Goal: Task Accomplishment & Management: Manage account settings

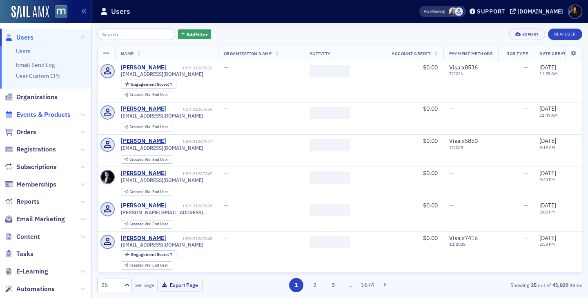
click at [54, 112] on span "Events & Products" at bounding box center [43, 114] width 54 height 9
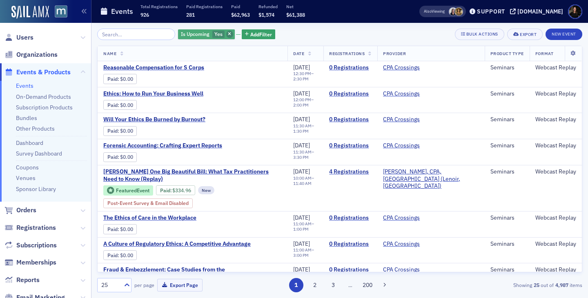
click at [226, 31] on span "button" at bounding box center [229, 34] width 7 height 7
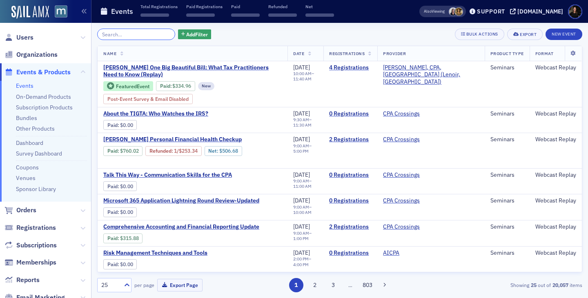
click at [144, 31] on input "search" at bounding box center [136, 34] width 78 height 11
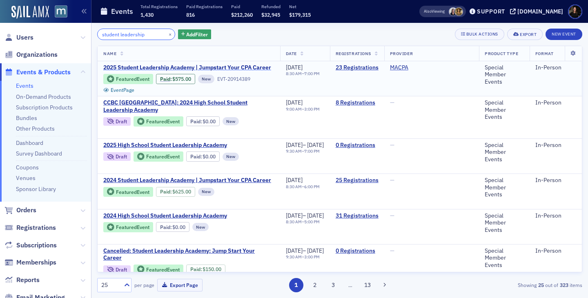
type input "student leadership"
click at [228, 67] on span "2025 Student Leadership Academy | Jumpstart Your CPA Career" at bounding box center [187, 67] width 168 height 7
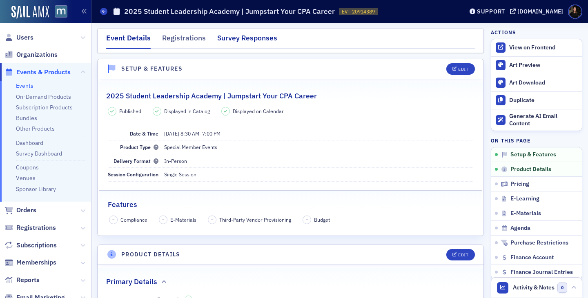
click at [247, 41] on div "Survey Responses" at bounding box center [247, 40] width 60 height 15
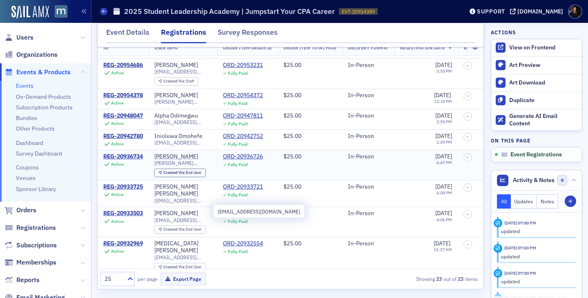
scroll to position [60, 0]
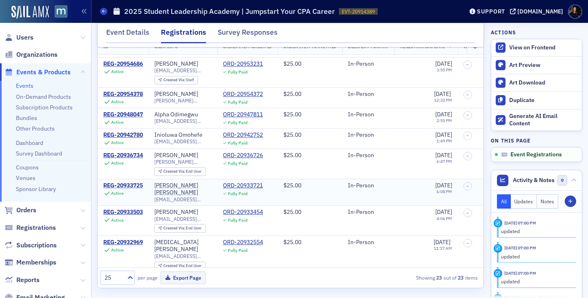
click at [122, 182] on div "REG-20933725" at bounding box center [123, 185] width 40 height 7
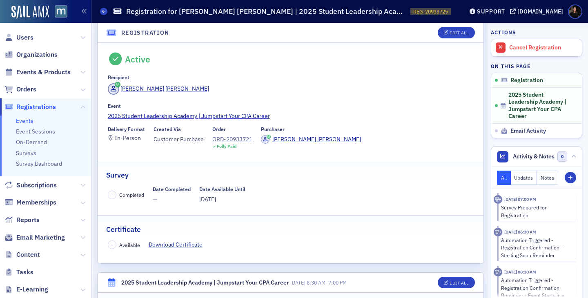
scroll to position [33, 0]
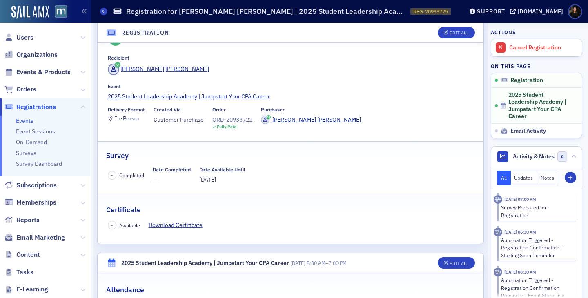
click at [232, 118] on div "ORD-20933721" at bounding box center [232, 120] width 40 height 9
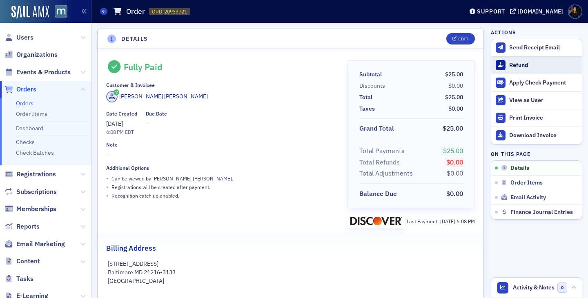
click at [513, 63] on div "Refund" at bounding box center [543, 65] width 69 height 7
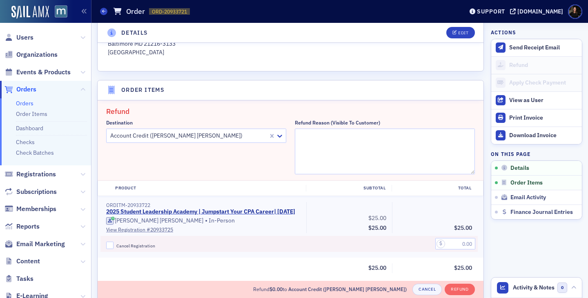
scroll to position [281, 0]
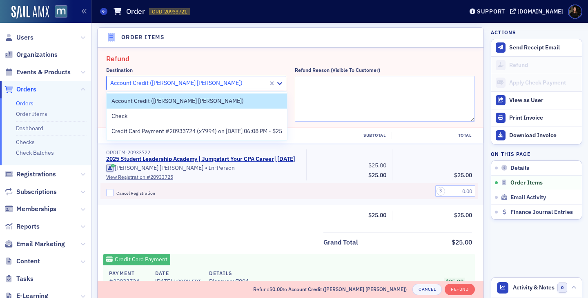
click at [200, 80] on div at bounding box center [188, 83] width 158 height 10
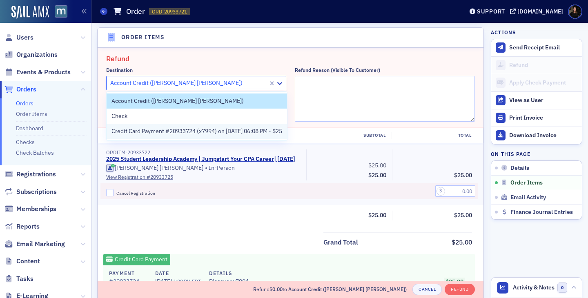
click at [217, 128] on span "Credit Card Payment #20933724 (x7994) on 5/9/2025 06:08 PM - $25" at bounding box center [196, 131] width 171 height 9
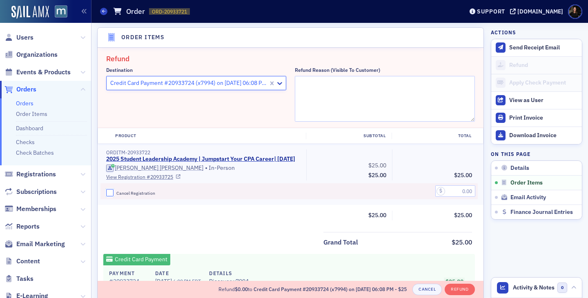
click at [111, 196] on input "Cancel Registration" at bounding box center [109, 192] width 7 height 7
checkbox input "true"
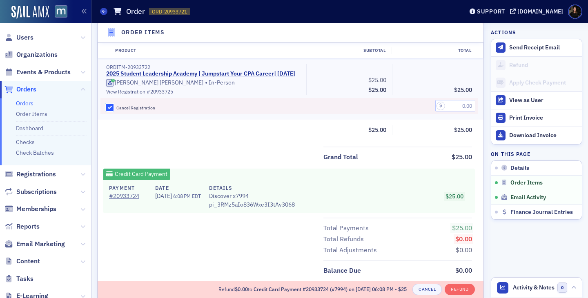
scroll to position [349, 0]
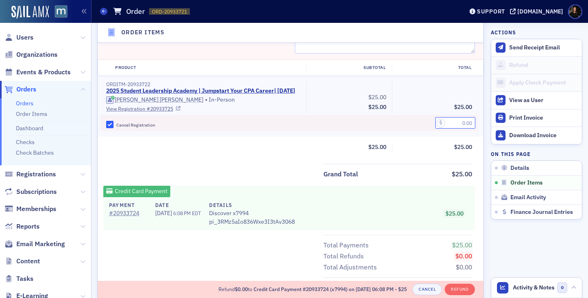
click at [450, 129] on input "text" at bounding box center [455, 122] width 40 height 11
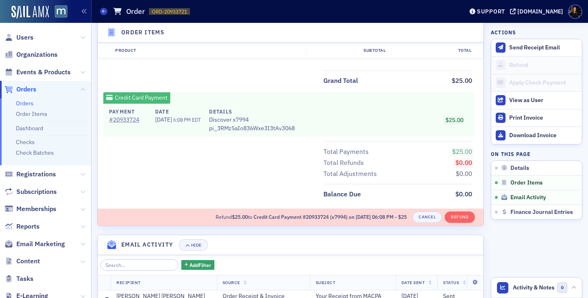
scroll to position [446, 0]
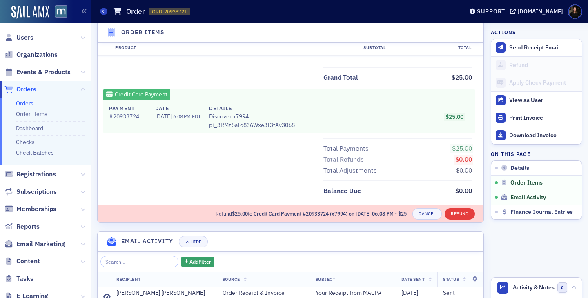
type input "25.00"
click at [462, 218] on button "Refund" at bounding box center [460, 213] width 30 height 11
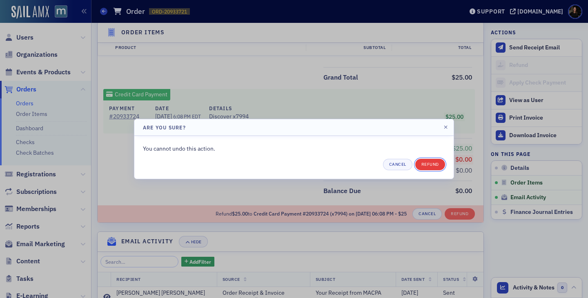
click at [428, 164] on button "Refund" at bounding box center [430, 164] width 30 height 11
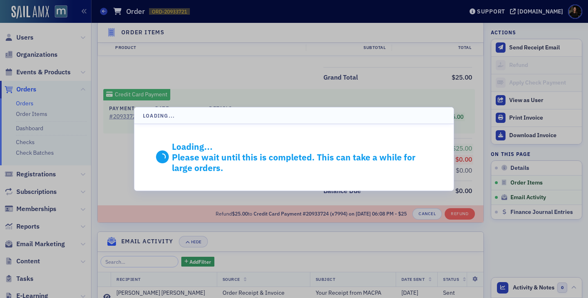
scroll to position [425, 0]
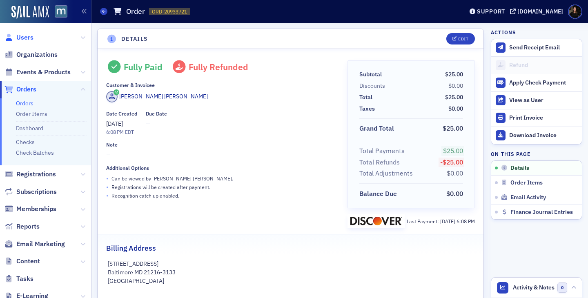
click at [28, 38] on span "Users" at bounding box center [24, 37] width 17 height 9
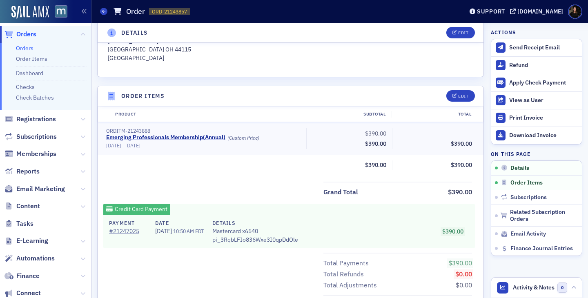
scroll to position [59, 0]
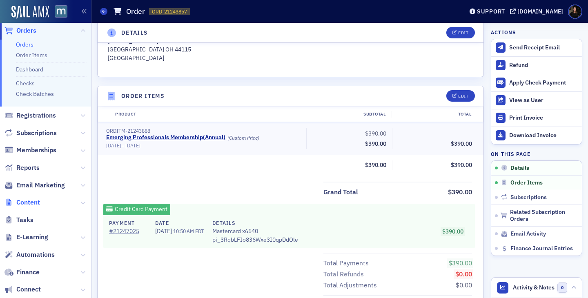
click at [34, 202] on span "Content" at bounding box center [28, 202] width 24 height 9
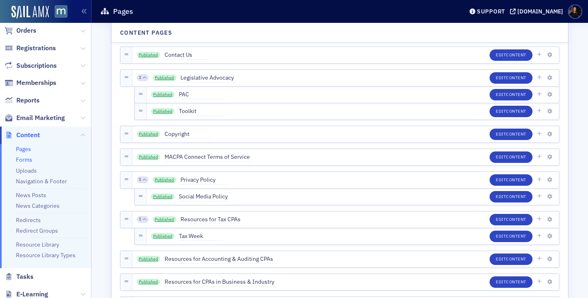
click at [23, 160] on link "Forms" at bounding box center [24, 159] width 16 height 7
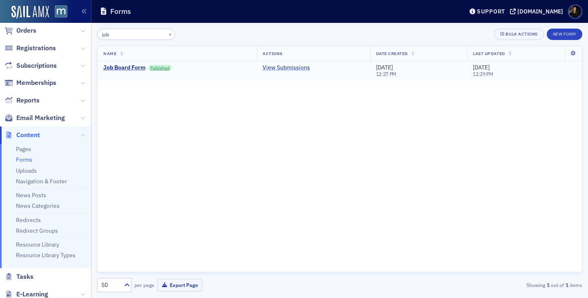
type input "job"
click at [282, 69] on link "View Submissions" at bounding box center [285, 67] width 47 height 7
click at [28, 30] on span "Orders" at bounding box center [26, 30] width 20 height 9
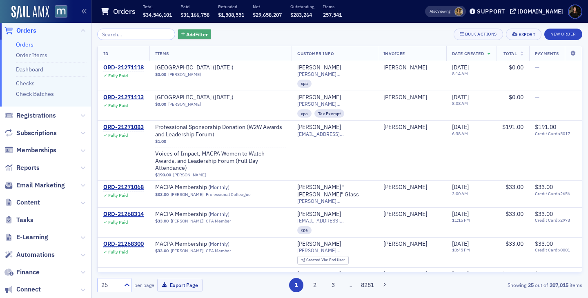
click at [186, 35] on span "Add Filter" at bounding box center [197, 34] width 22 height 7
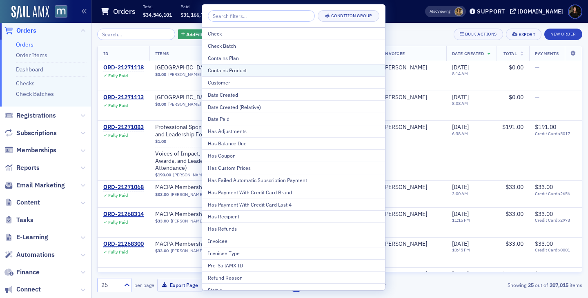
click at [214, 67] on div "Contains Product" at bounding box center [293, 70] width 171 height 7
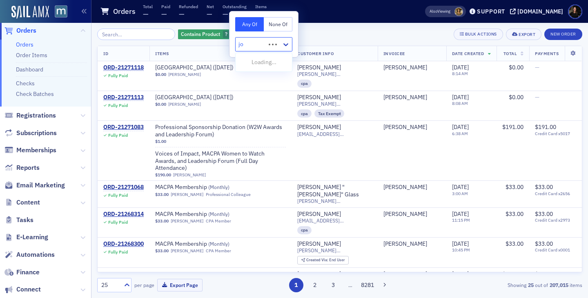
type input "job"
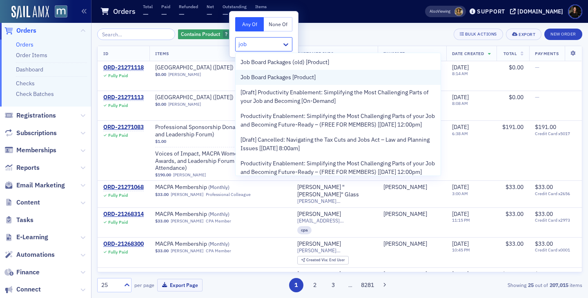
click at [258, 78] on span "Job Board Packages [Product]" at bounding box center [277, 77] width 75 height 9
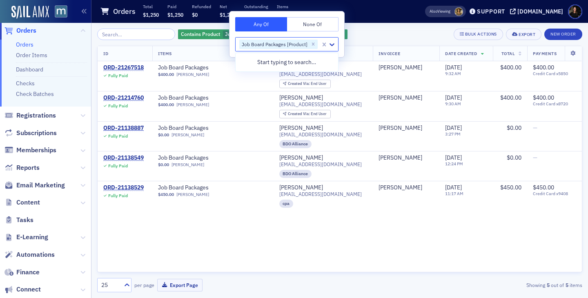
click at [276, 249] on div "ID Items Customer Info Invoicee Date Created Total Payments ORD-21267518 Fully …" at bounding box center [339, 159] width 485 height 227
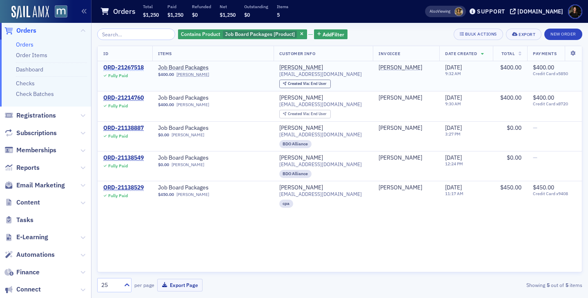
click at [121, 70] on div "ORD-21267518" at bounding box center [123, 67] width 40 height 7
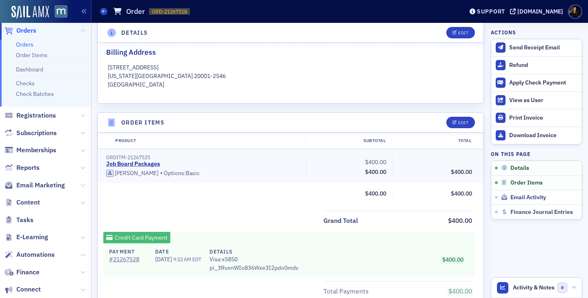
scroll to position [227, 0]
